Goal: Transaction & Acquisition: Purchase product/service

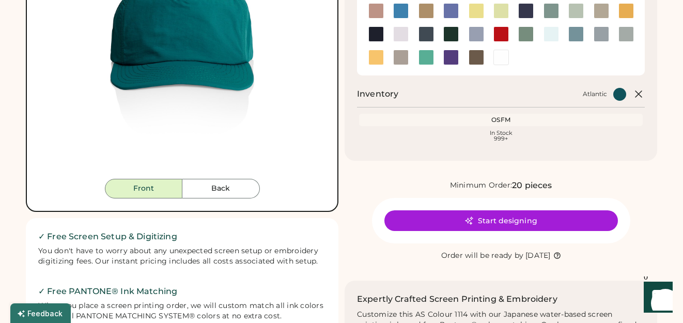
scroll to position [194, 0]
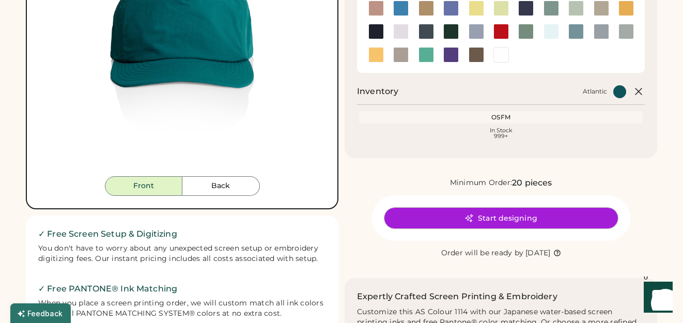
click at [508, 217] on button "Start designing" at bounding box center [502, 218] width 234 height 21
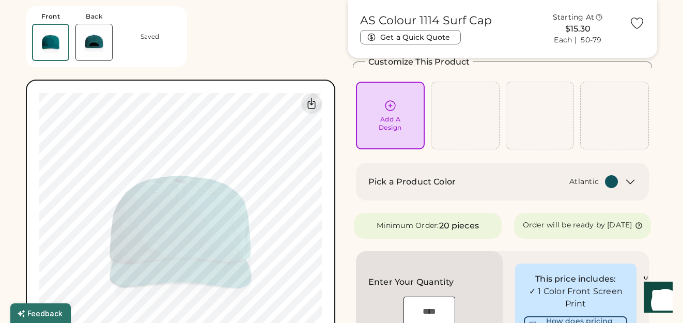
scroll to position [53, 0]
click at [394, 106] on icon at bounding box center [390, 106] width 13 height 13
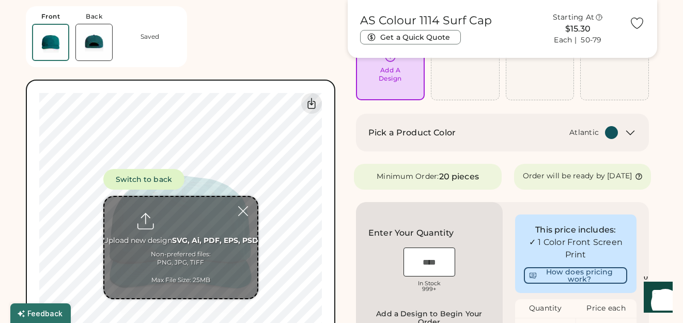
scroll to position [13, 0]
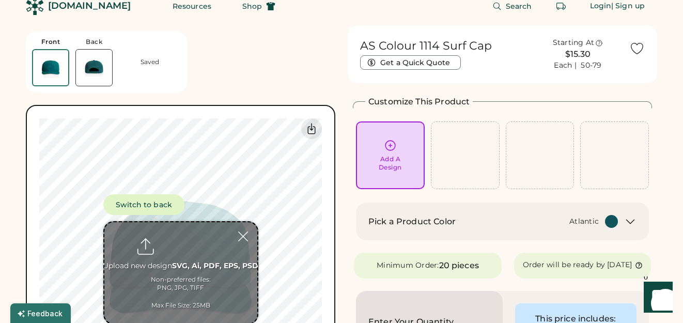
click at [388, 145] on icon at bounding box center [390, 145] width 13 height 13
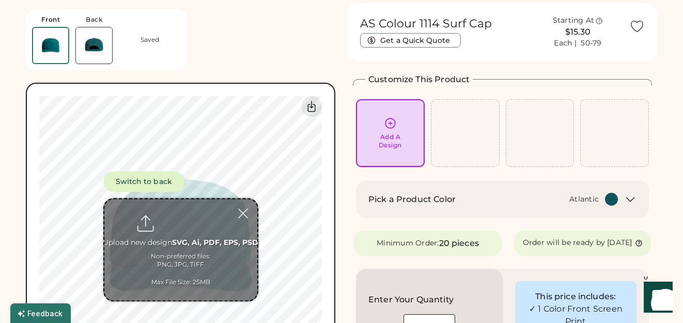
scroll to position [39, 0]
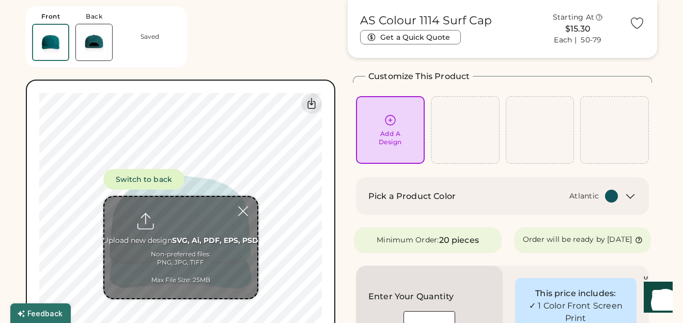
click at [185, 238] on input "file" at bounding box center [180, 247] width 153 height 101
type input "**********"
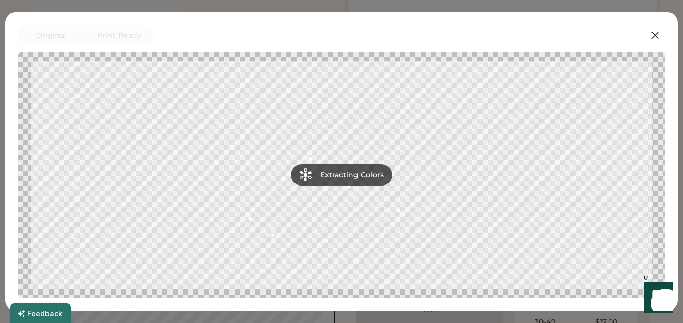
scroll to position [130, 0]
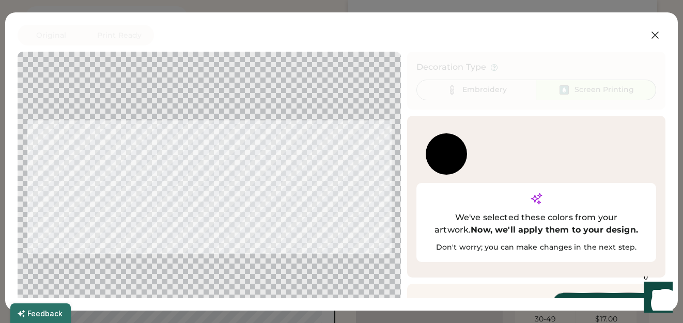
click at [583, 293] on button "Continue" at bounding box center [604, 303] width 103 height 21
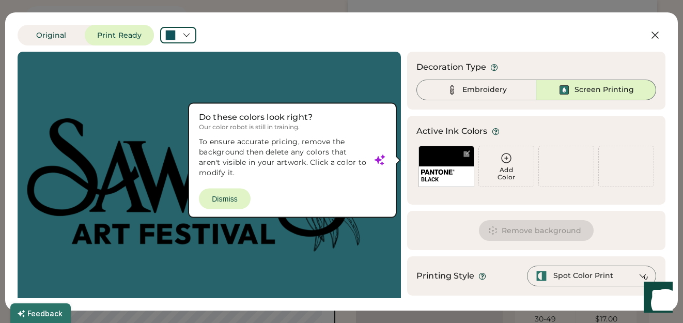
click at [221, 198] on div at bounding box center [209, 185] width 365 height 248
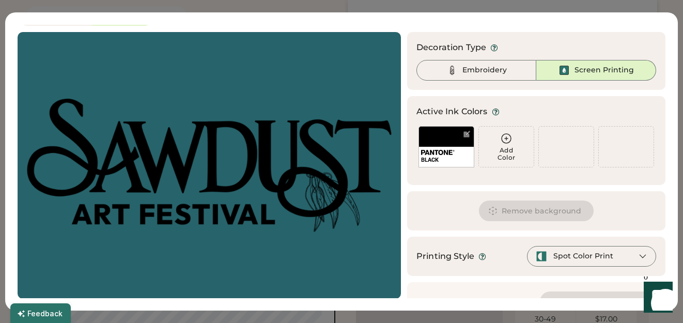
scroll to position [43, 0]
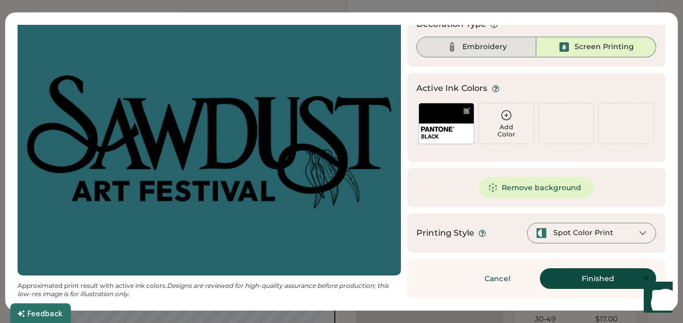
click at [497, 46] on div "Embroidery" at bounding box center [485, 47] width 44 height 10
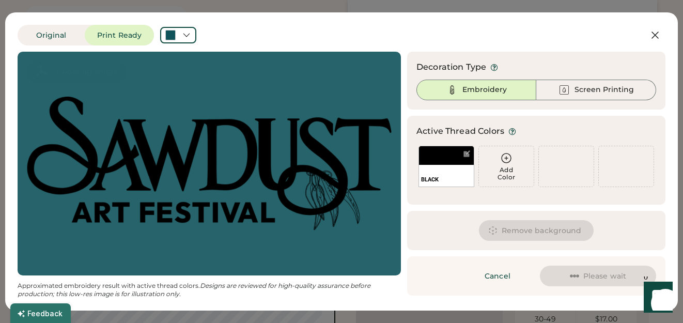
scroll to position [0, 0]
click at [508, 160] on icon at bounding box center [506, 158] width 12 height 12
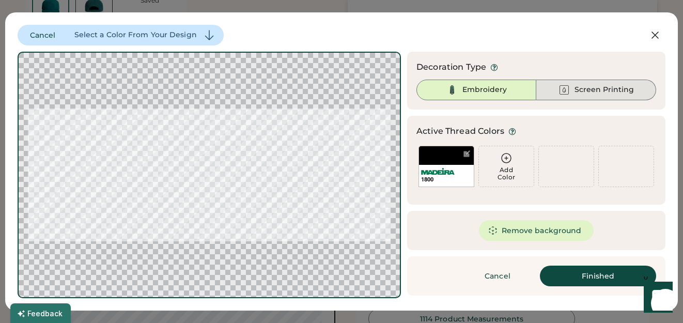
scroll to position [414, 0]
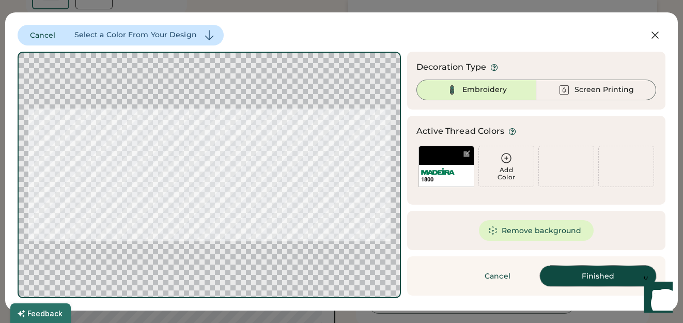
click at [598, 276] on button "Finished" at bounding box center [598, 276] width 116 height 21
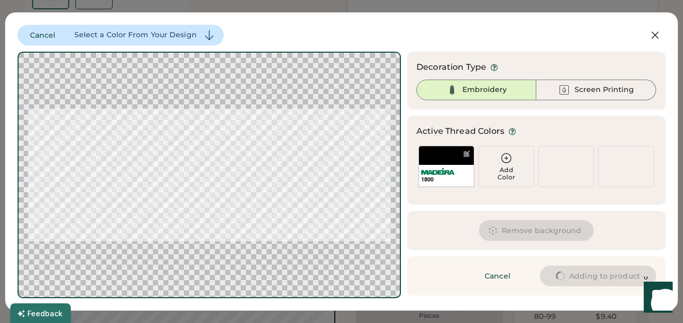
type input "****"
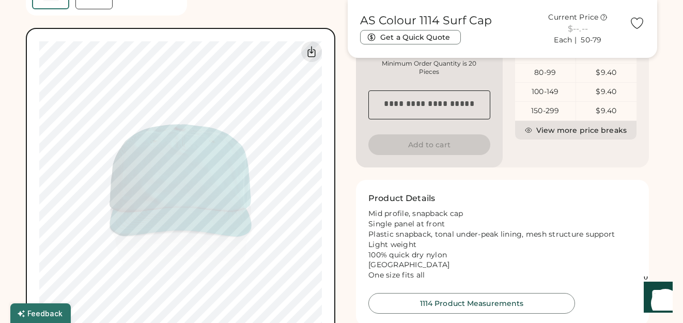
type input "****"
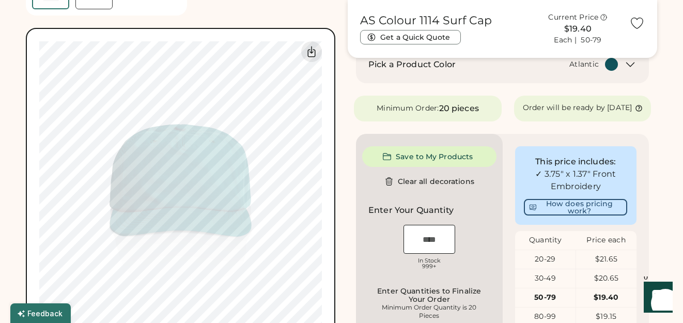
click at [347, 112] on div "Front Back Saved Switch to back Upload new design SVG, Ai, PDF, EPS, PSD Non-pr…" at bounding box center [342, 106] width 632 height 964
type input "****"
click at [355, 87] on div "AS Colour 1114 Surf Cap Get a Quick Quote Current Price $24.30 Each | 50-79 Cus…" at bounding box center [503, 106] width 310 height 964
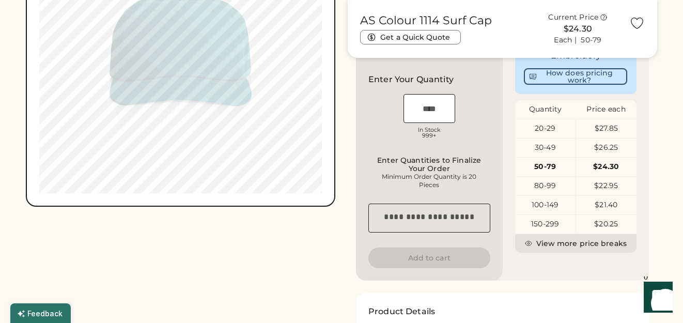
scroll to position [547, 0]
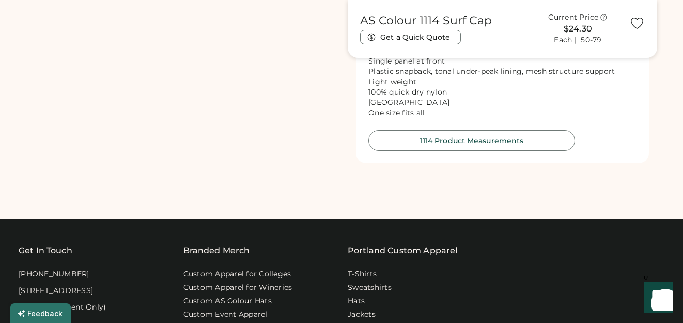
scroll to position [859, 0]
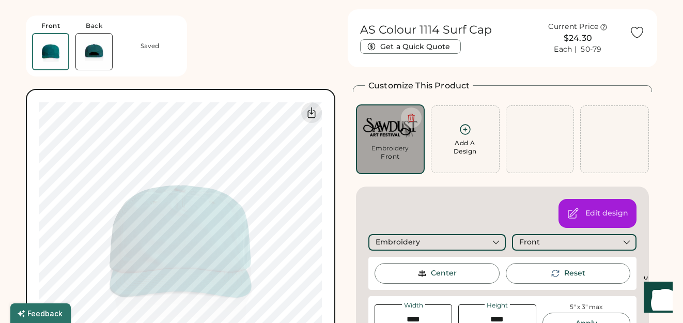
scroll to position [0, 0]
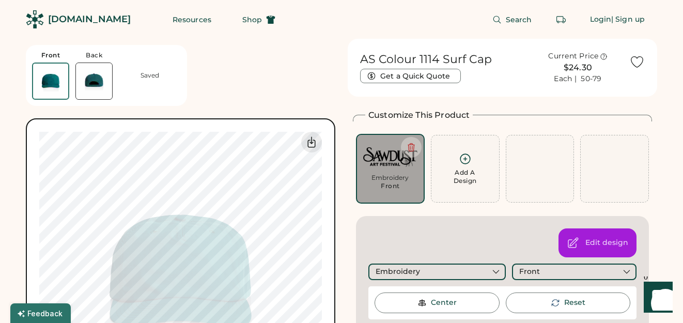
click at [96, 90] on img at bounding box center [94, 81] width 36 height 36
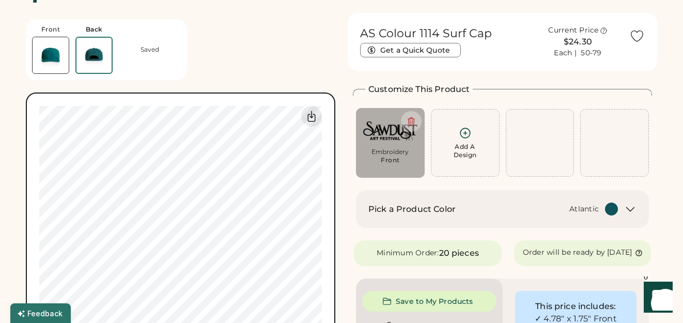
scroll to position [39, 0]
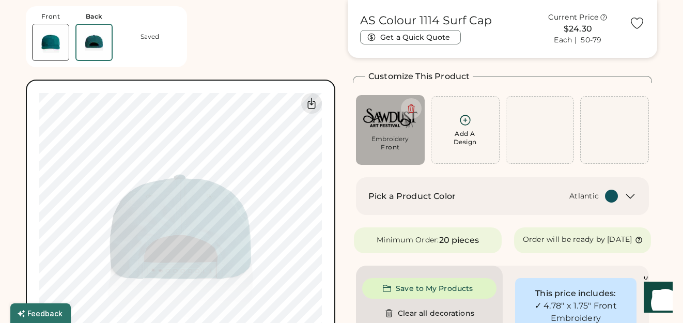
click at [54, 81] on div "Switch to back Upload new design SVG, Ai, PDF, EPS, PSD Non-preferred files: PN…" at bounding box center [181, 235] width 310 height 310
click at [58, 49] on img at bounding box center [51, 42] width 36 height 36
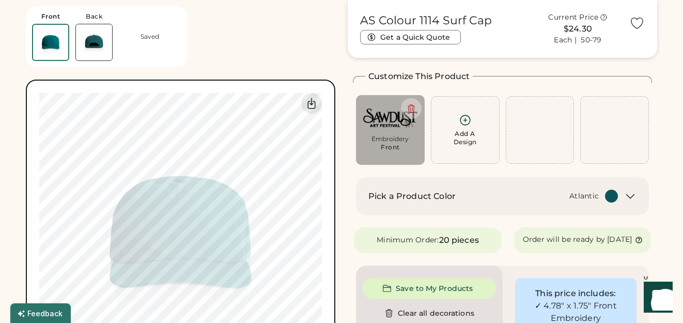
click at [79, 45] on img at bounding box center [94, 42] width 36 height 36
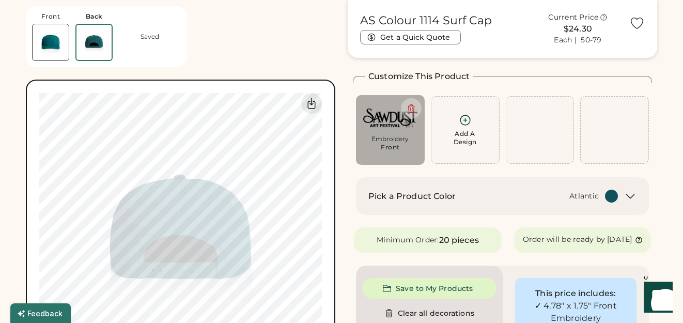
click at [49, 45] on img at bounding box center [51, 42] width 36 height 36
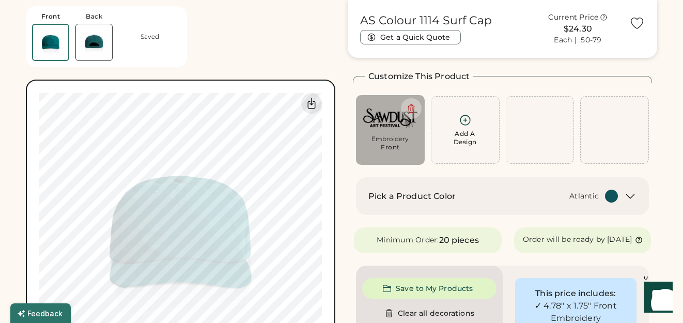
click at [89, 42] on img at bounding box center [94, 42] width 36 height 36
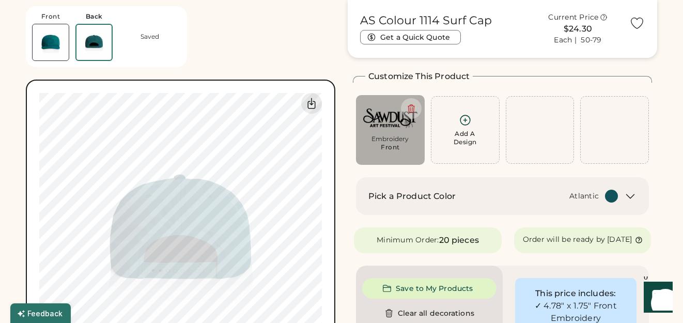
click at [48, 42] on img at bounding box center [51, 42] width 36 height 36
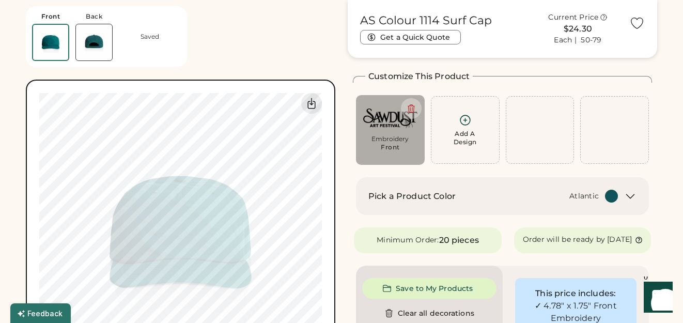
click at [76, 42] on img at bounding box center [94, 42] width 36 height 36
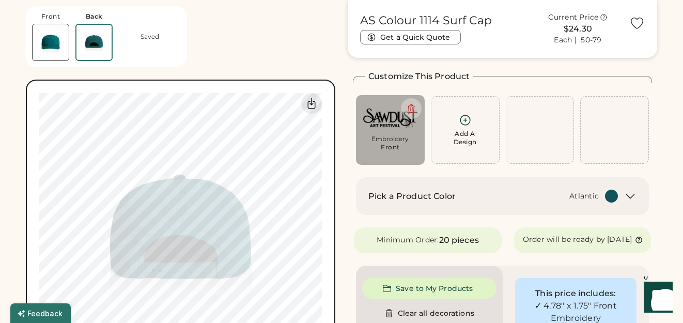
click at [54, 45] on img at bounding box center [51, 42] width 36 height 36
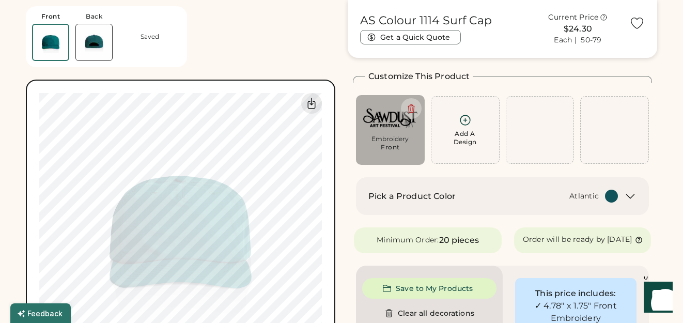
click at [89, 45] on img at bounding box center [94, 42] width 36 height 36
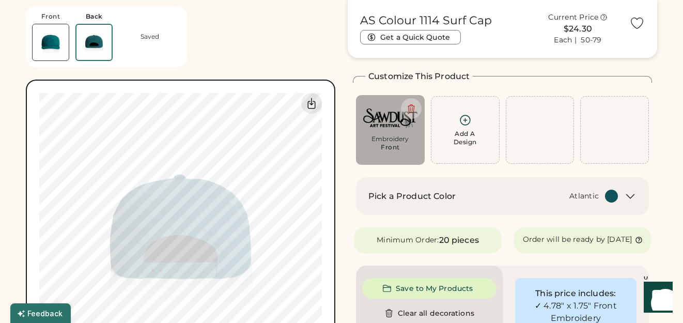
click at [53, 41] on img at bounding box center [51, 42] width 36 height 36
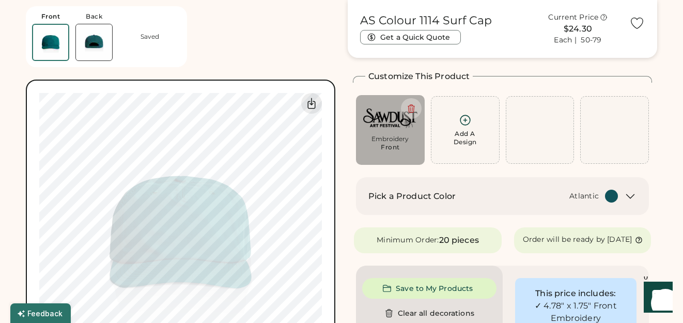
type input "****"
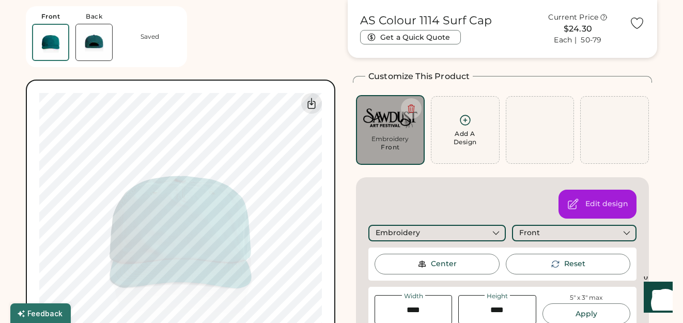
type input "****"
click at [287, 33] on div "Front Back Saved Switch to back Upload new design SVG, Ai, PDF, EPS, PSD Non-pr…" at bounding box center [181, 194] width 310 height 389
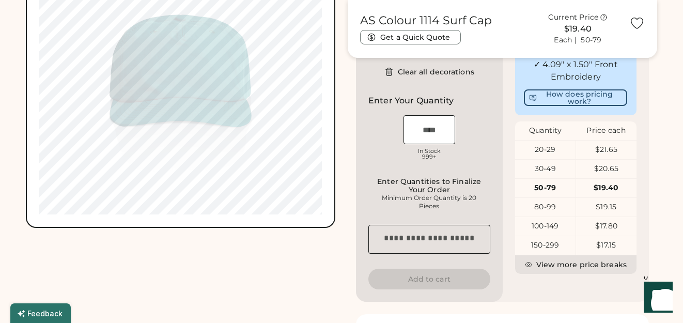
scroll to position [524, 0]
